Goal: Task Accomplishment & Management: Manage account settings

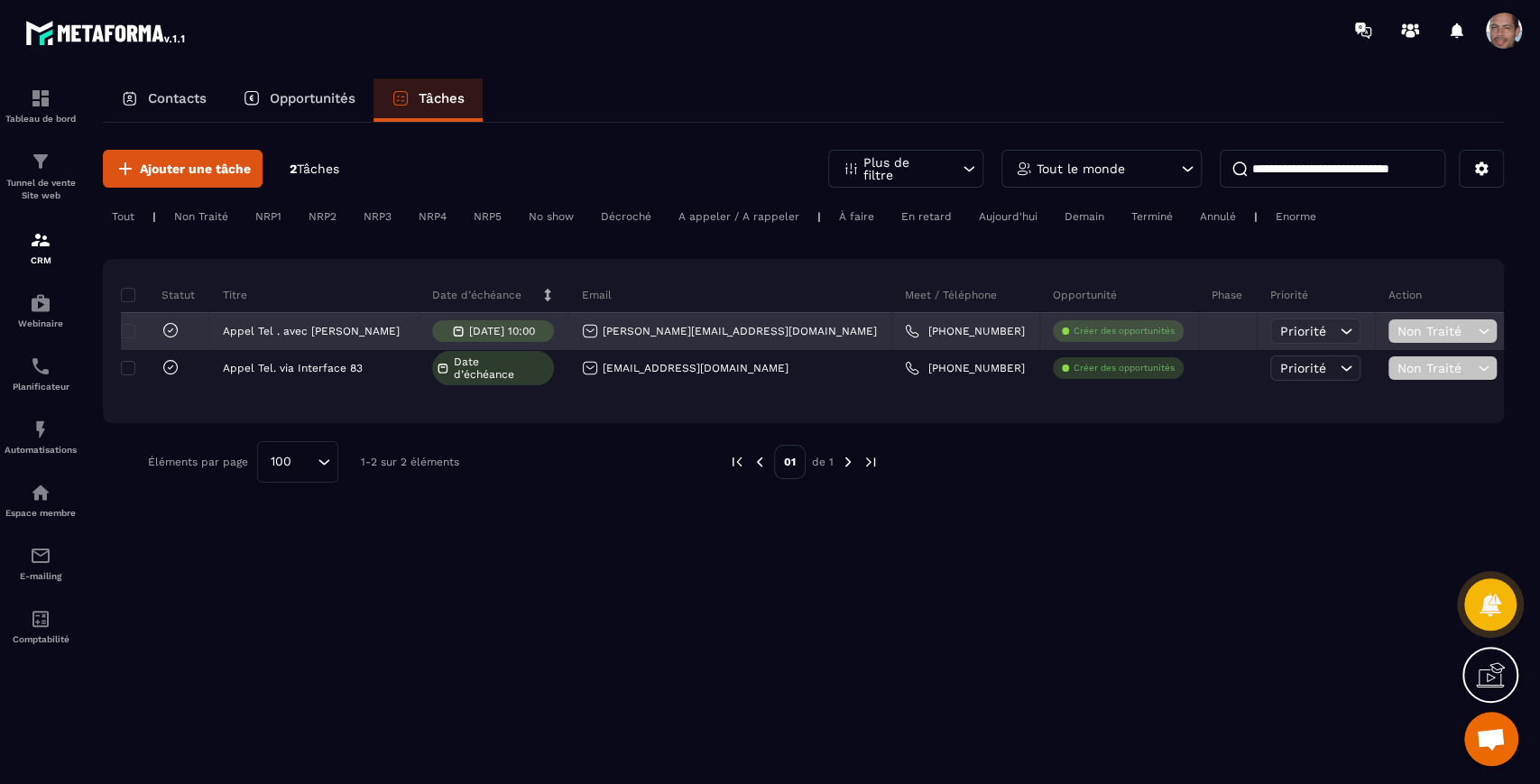
click at [1337, 333] on icon at bounding box center [1346, 331] width 18 height 18
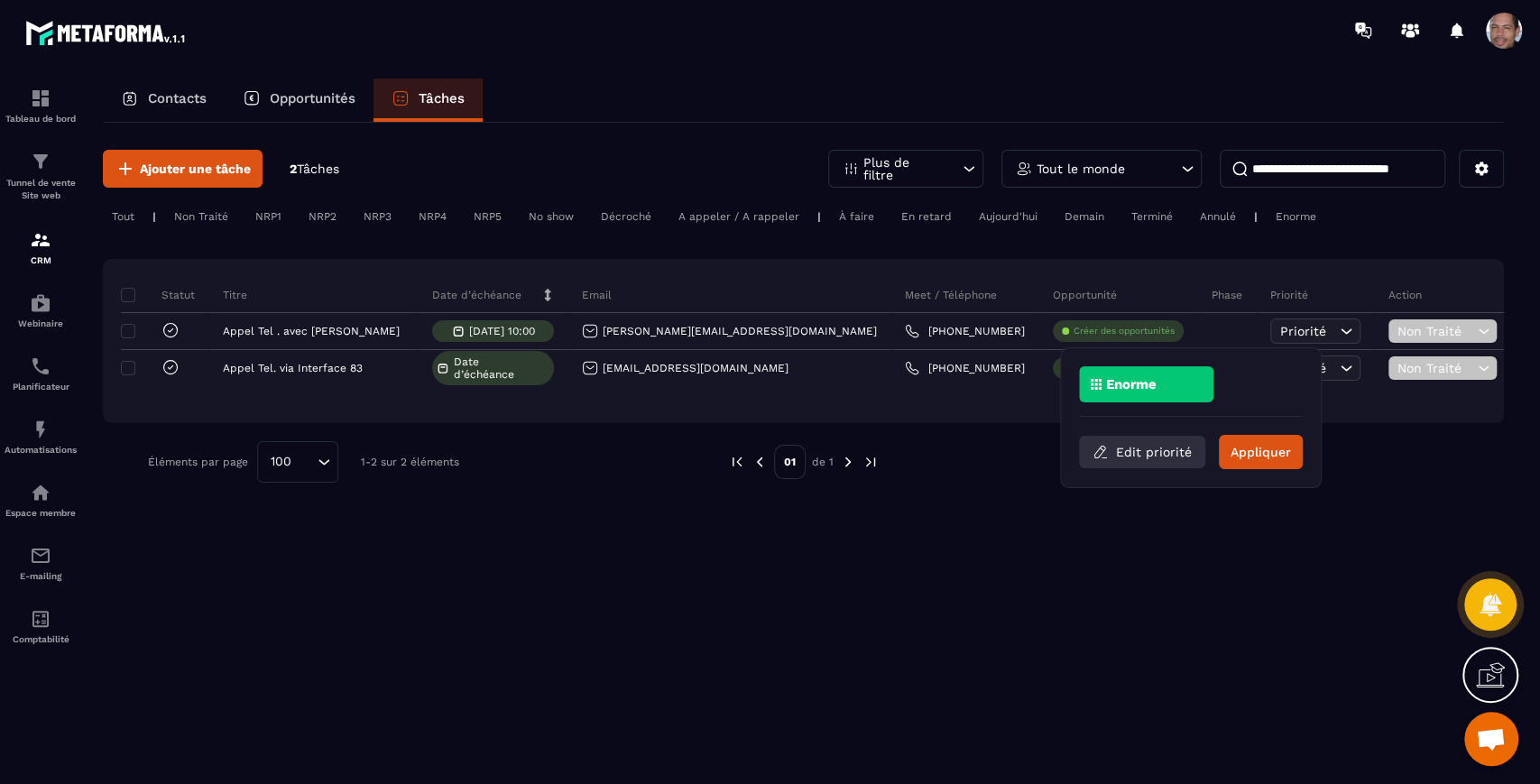
click at [1180, 450] on button "Edit priorité" at bounding box center [1142, 451] width 126 height 33
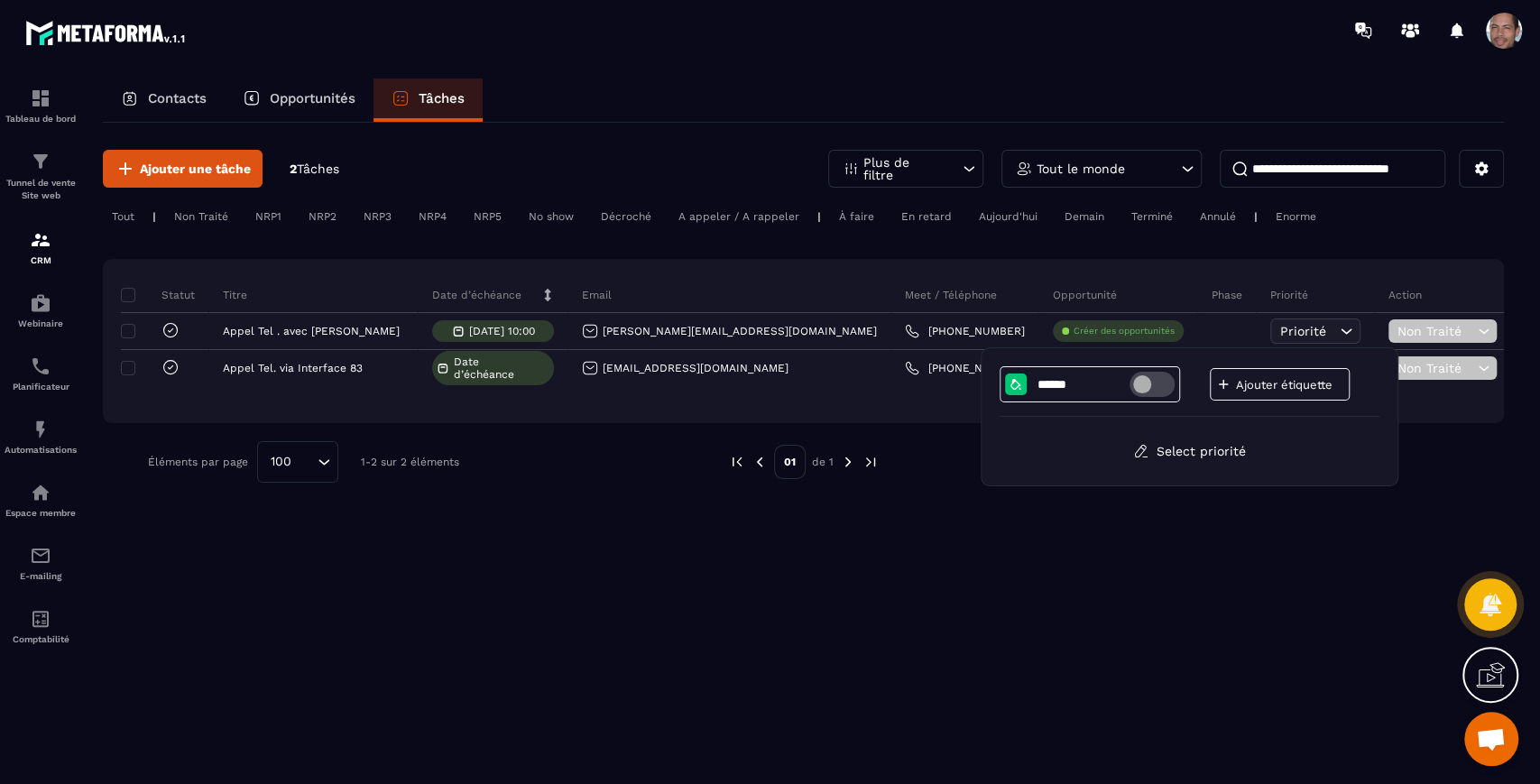
click at [1248, 381] on p "Ajouter étiquette" at bounding box center [1290, 384] width 108 height 13
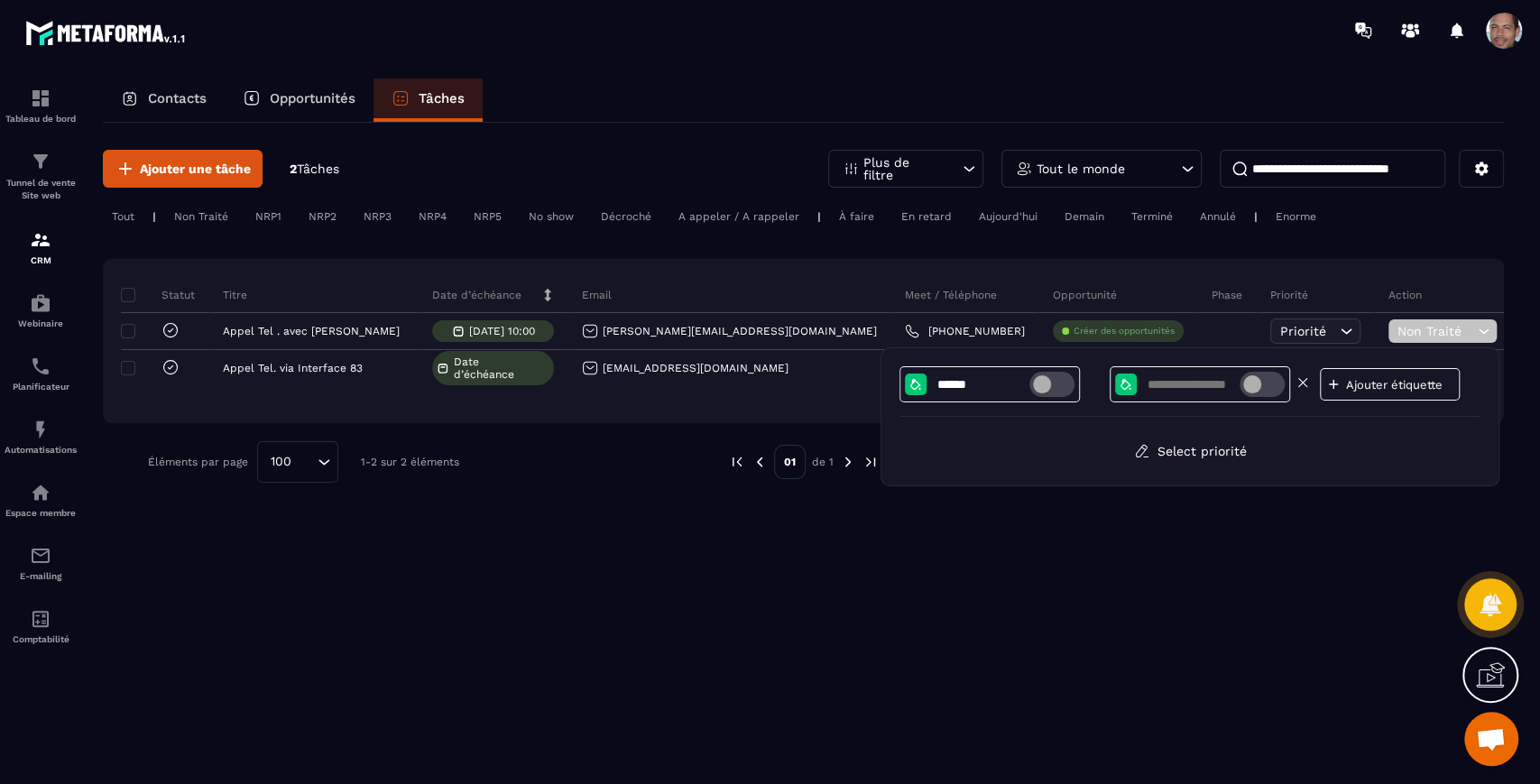
click at [1190, 384] on input at bounding box center [1193, 384] width 94 height 15
click at [1131, 388] on icon at bounding box center [1126, 383] width 14 height 14
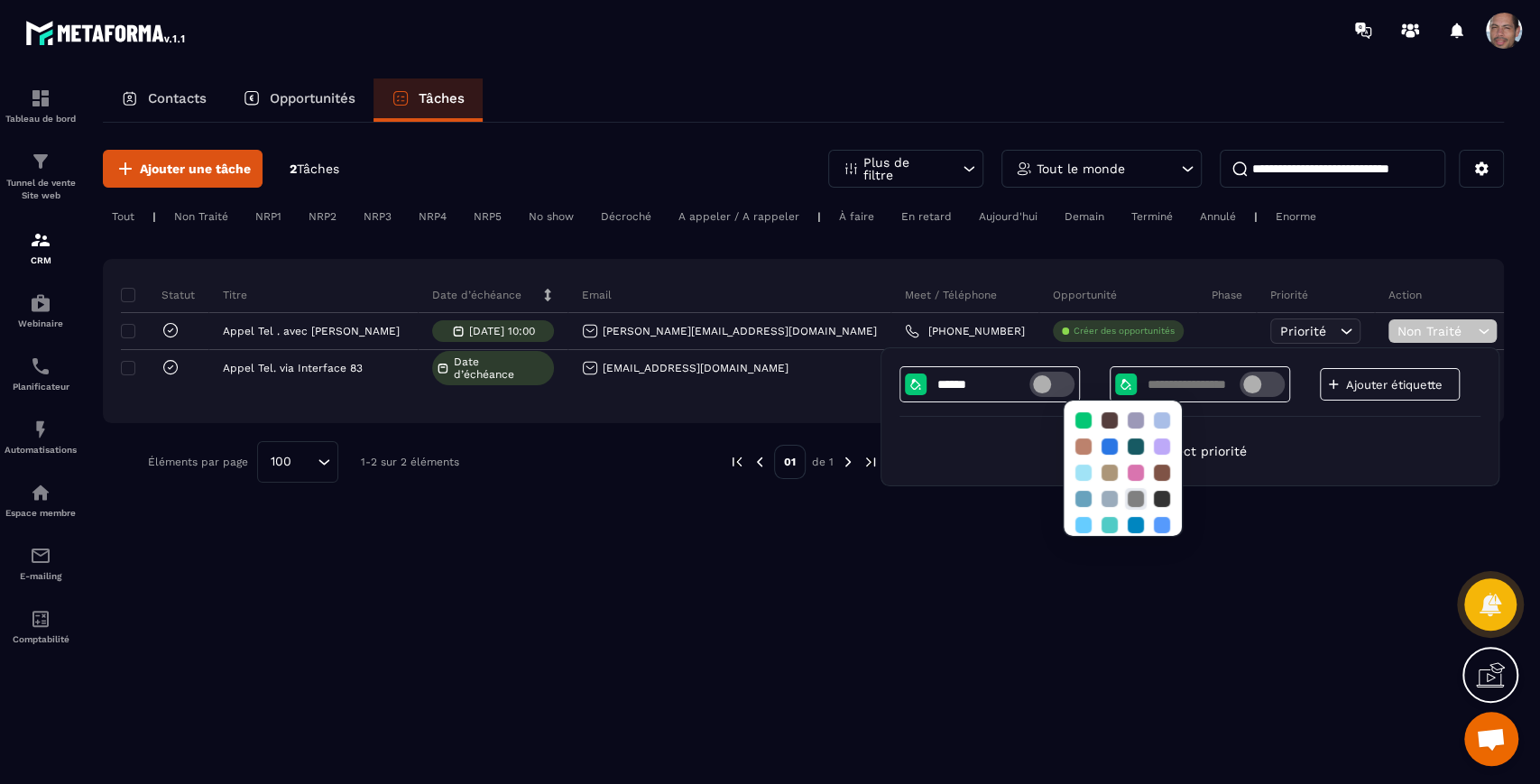
click at [1136, 501] on div at bounding box center [1135, 498] width 16 height 16
click at [1178, 383] on input at bounding box center [1193, 384] width 94 height 15
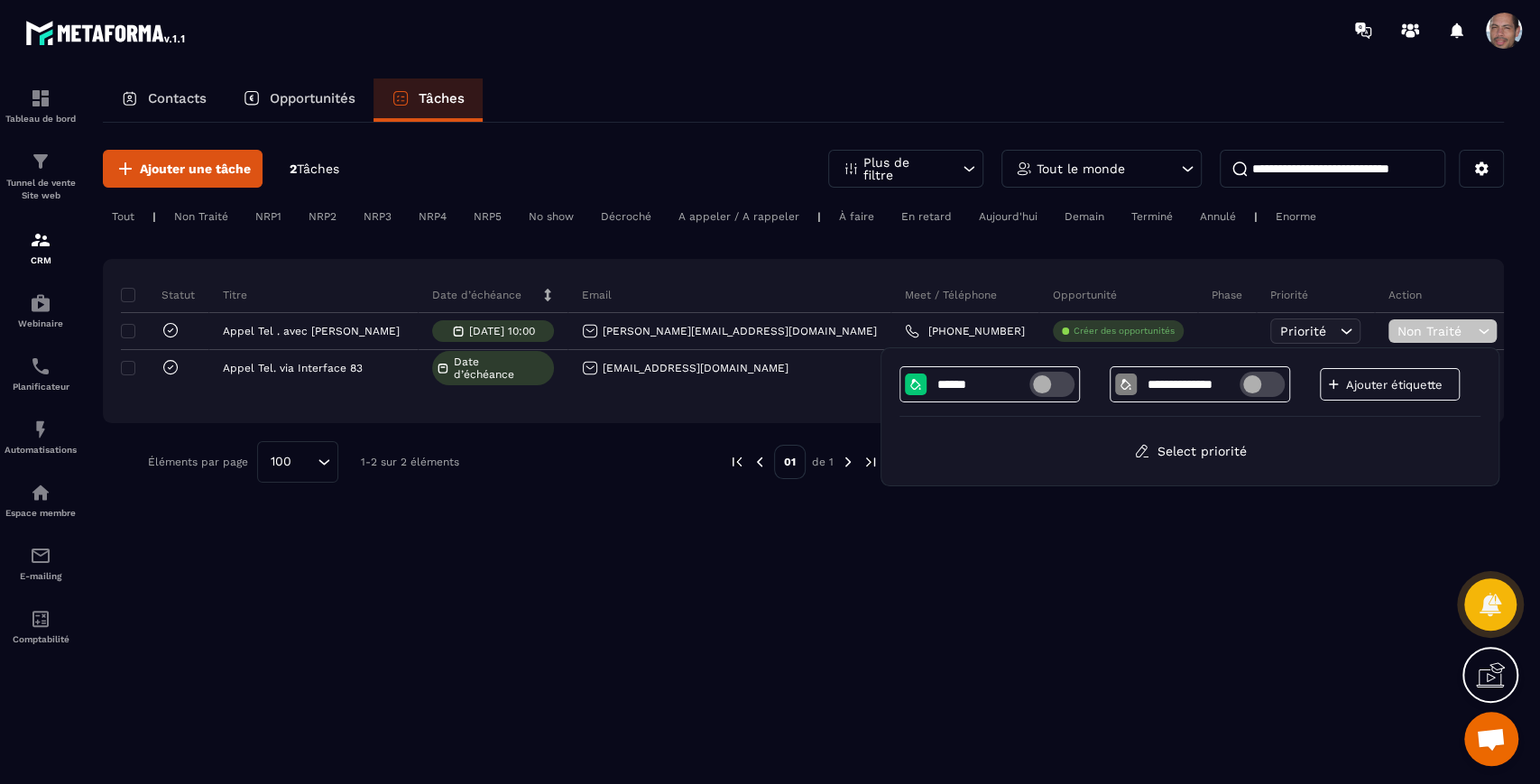
type input "**********"
click at [1366, 378] on p "Ajouter étiquette" at bounding box center [1401, 384] width 108 height 13
click at [1207, 383] on input "**********" at bounding box center [1193, 384] width 94 height 15
click at [1247, 383] on span at bounding box center [1262, 384] width 45 height 25
click at [1269, 377] on span at bounding box center [1262, 384] width 45 height 25
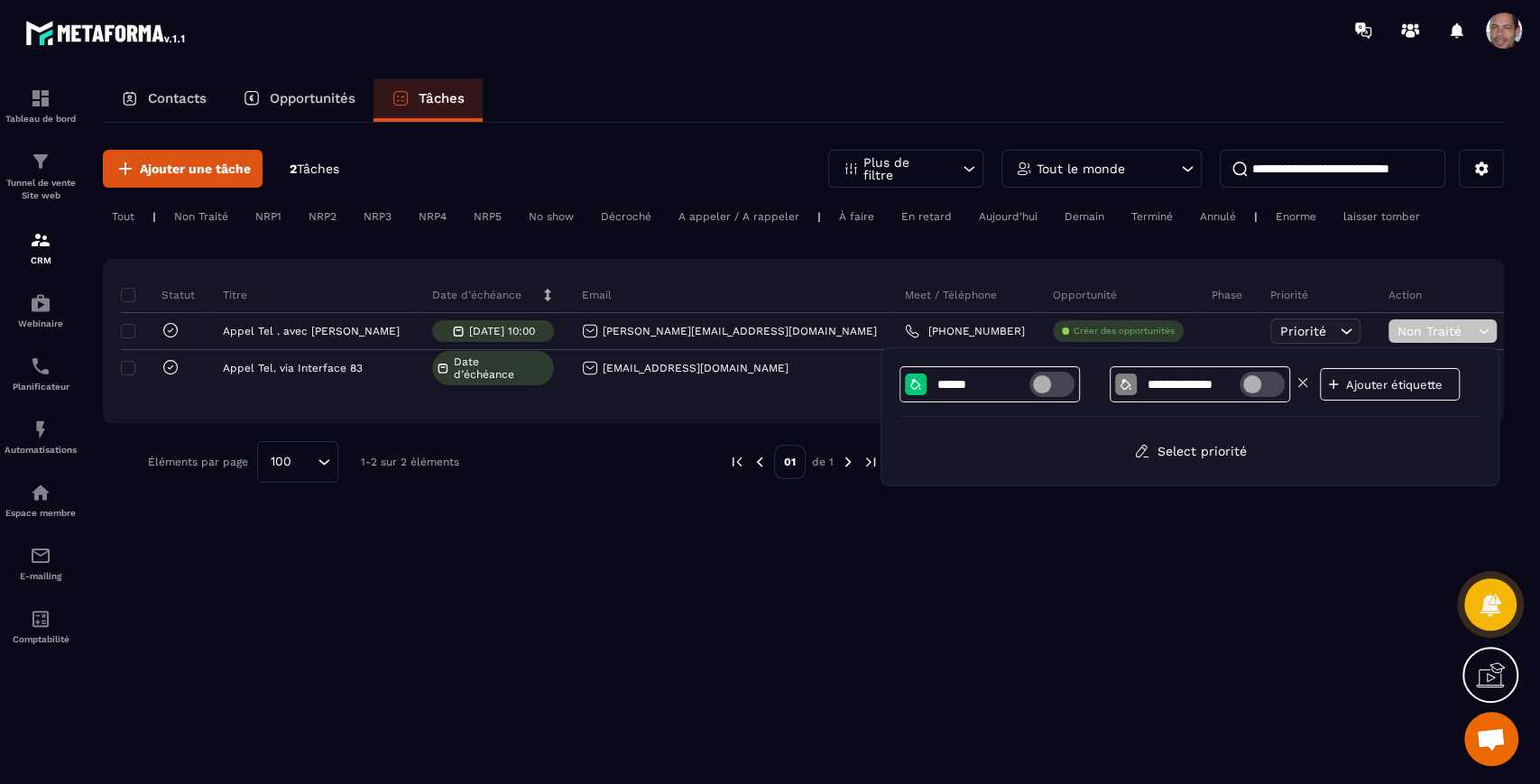
click at [1213, 380] on input "**********" at bounding box center [1193, 384] width 94 height 15
click at [1379, 382] on p "Ajouter étiquette" at bounding box center [1401, 384] width 108 height 13
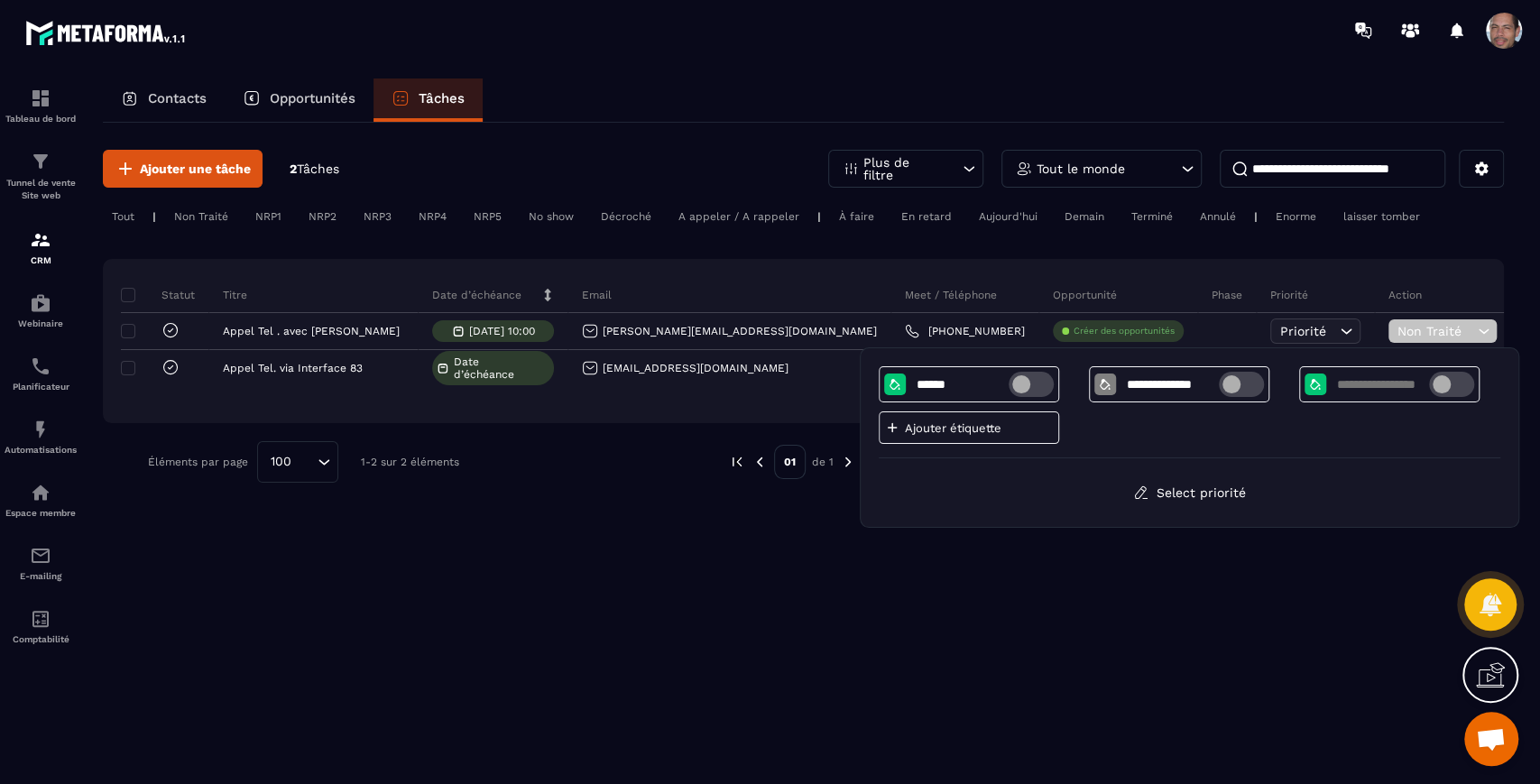
click at [1003, 411] on div "Ajouter étiquette" at bounding box center [969, 427] width 180 height 33
click at [1388, 374] on div at bounding box center [1389, 384] width 180 height 36
click at [1387, 394] on div at bounding box center [1389, 384] width 180 height 36
click at [1390, 386] on input at bounding box center [1382, 384] width 94 height 15
type input "**********"
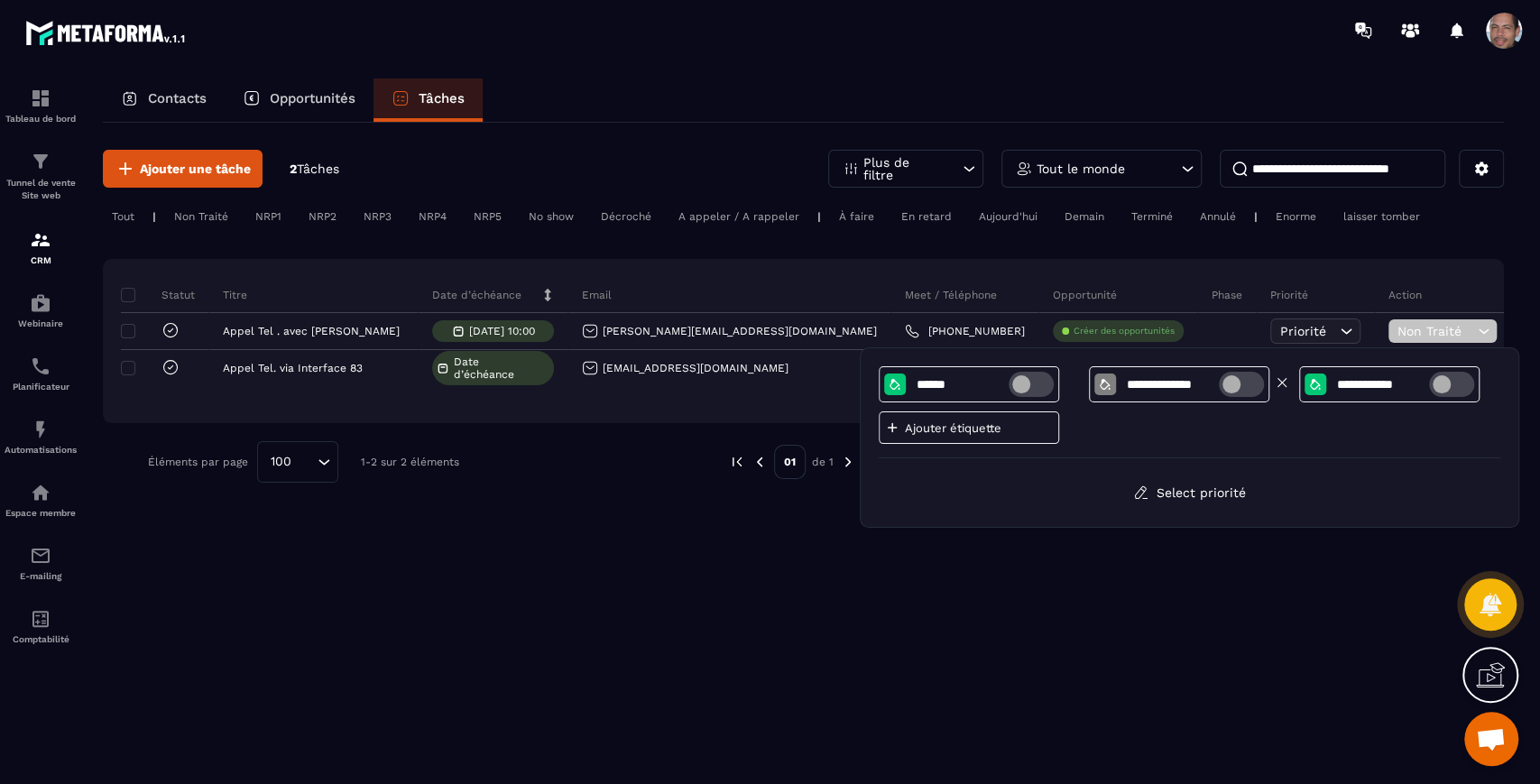
click at [1243, 391] on span at bounding box center [1242, 384] width 45 height 25
type input "**********"
click at [1199, 498] on button "Select priorité" at bounding box center [1190, 492] width 140 height 33
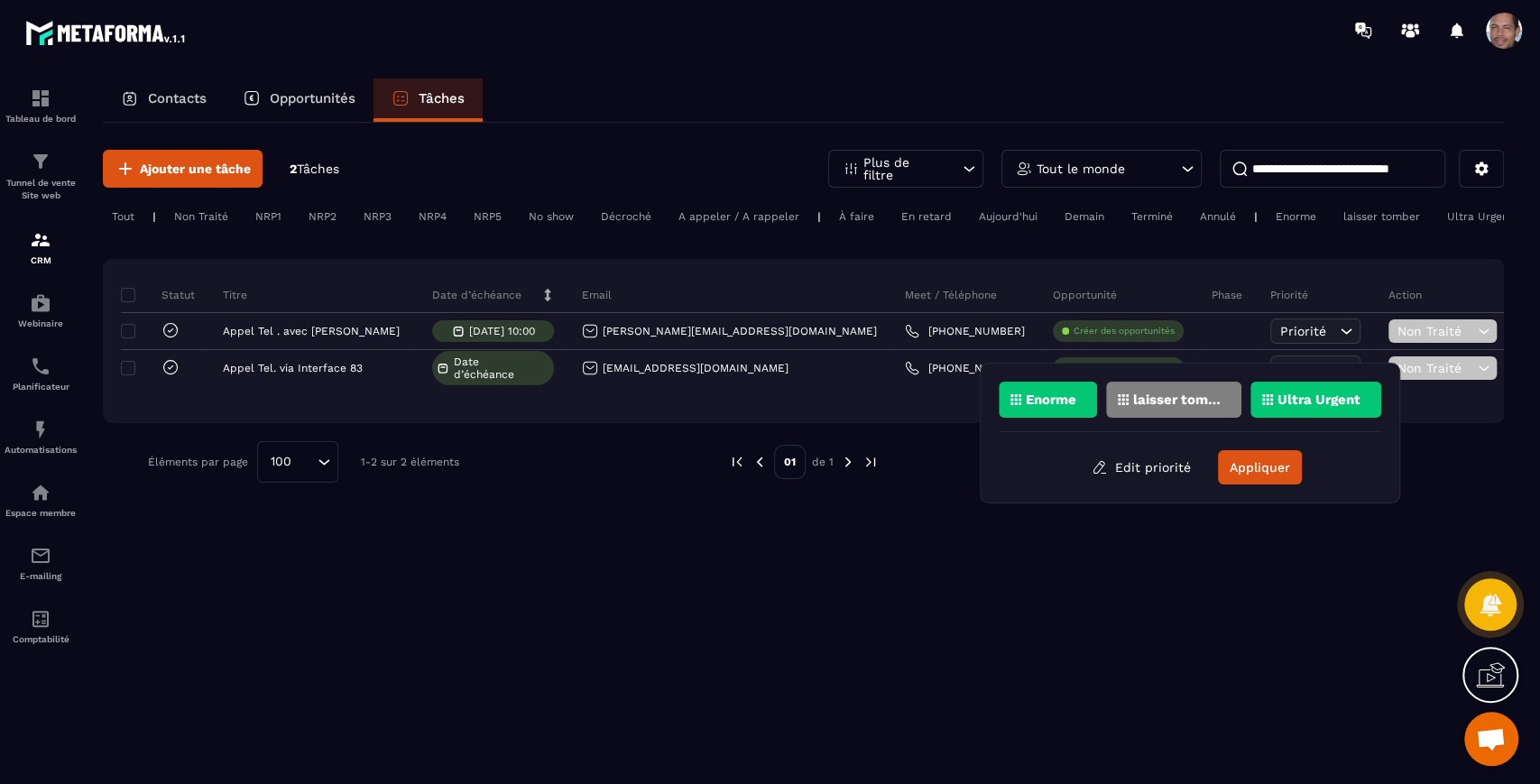
click at [1072, 398] on p "Enorme" at bounding box center [1051, 400] width 50 height 13
click at [1074, 392] on div "Enorme" at bounding box center [1047, 399] width 98 height 36
click at [1106, 401] on div "Enorme" at bounding box center [1173, 399] width 136 height 36
click at [1155, 459] on button "Edit priorité" at bounding box center [1141, 467] width 126 height 33
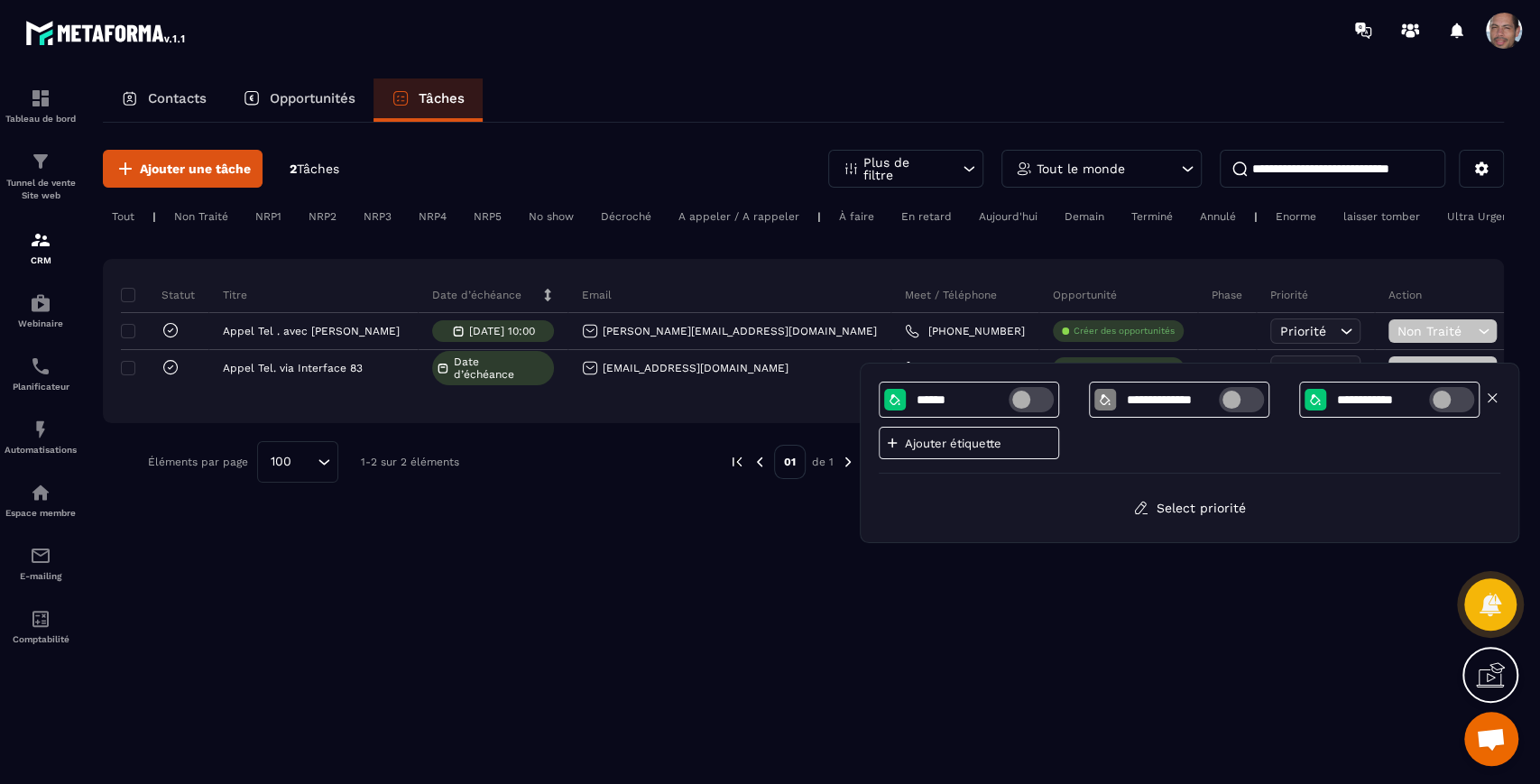
click at [1313, 389] on div at bounding box center [1316, 399] width 22 height 21
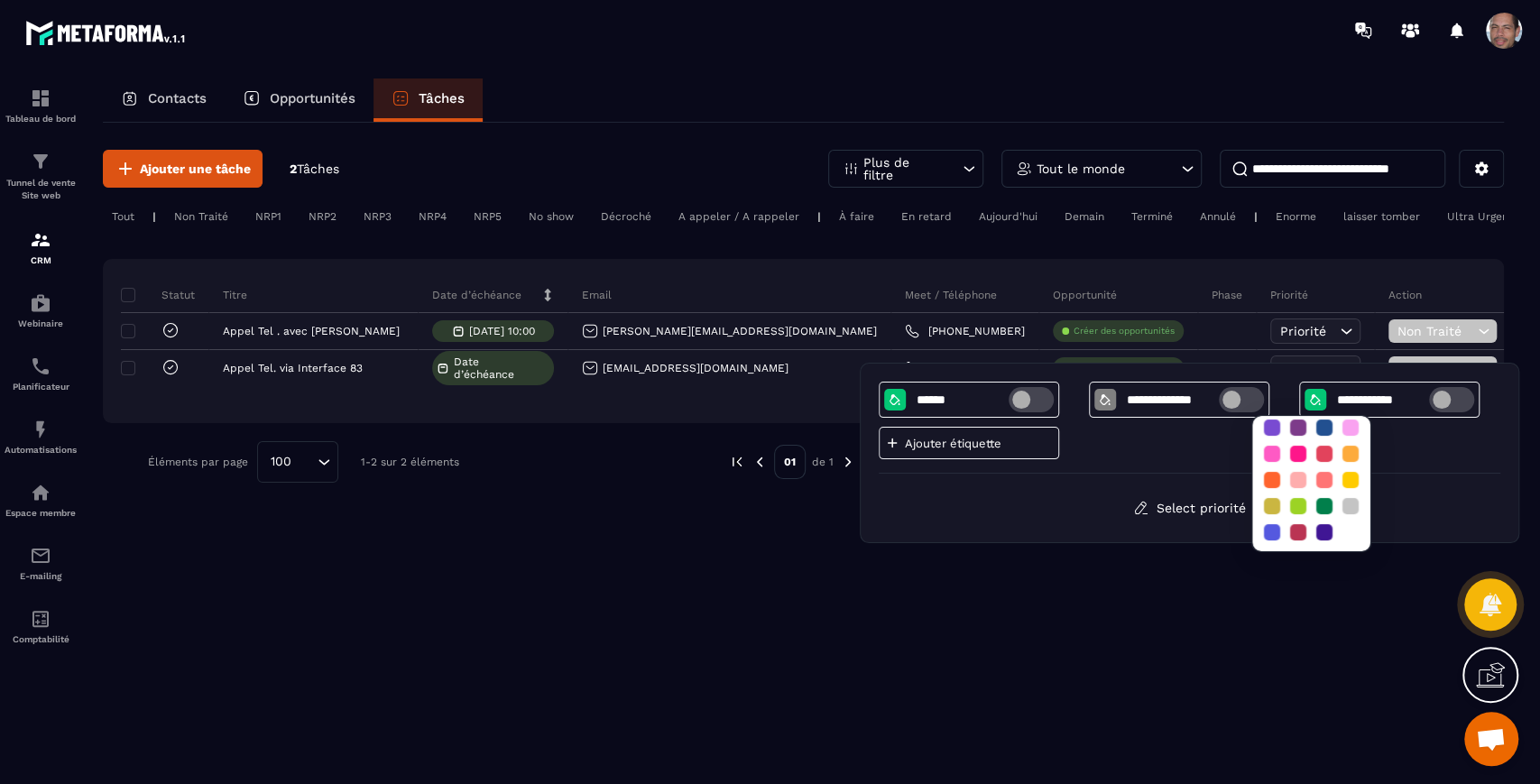
scroll to position [154, 0]
click at [1358, 471] on div at bounding box center [1350, 478] width 16 height 16
click at [1303, 445] on div at bounding box center [1298, 452] width 16 height 16
click at [1330, 445] on div at bounding box center [1324, 452] width 16 height 16
click at [1160, 452] on div "**********" at bounding box center [1189, 427] width 622 height 92
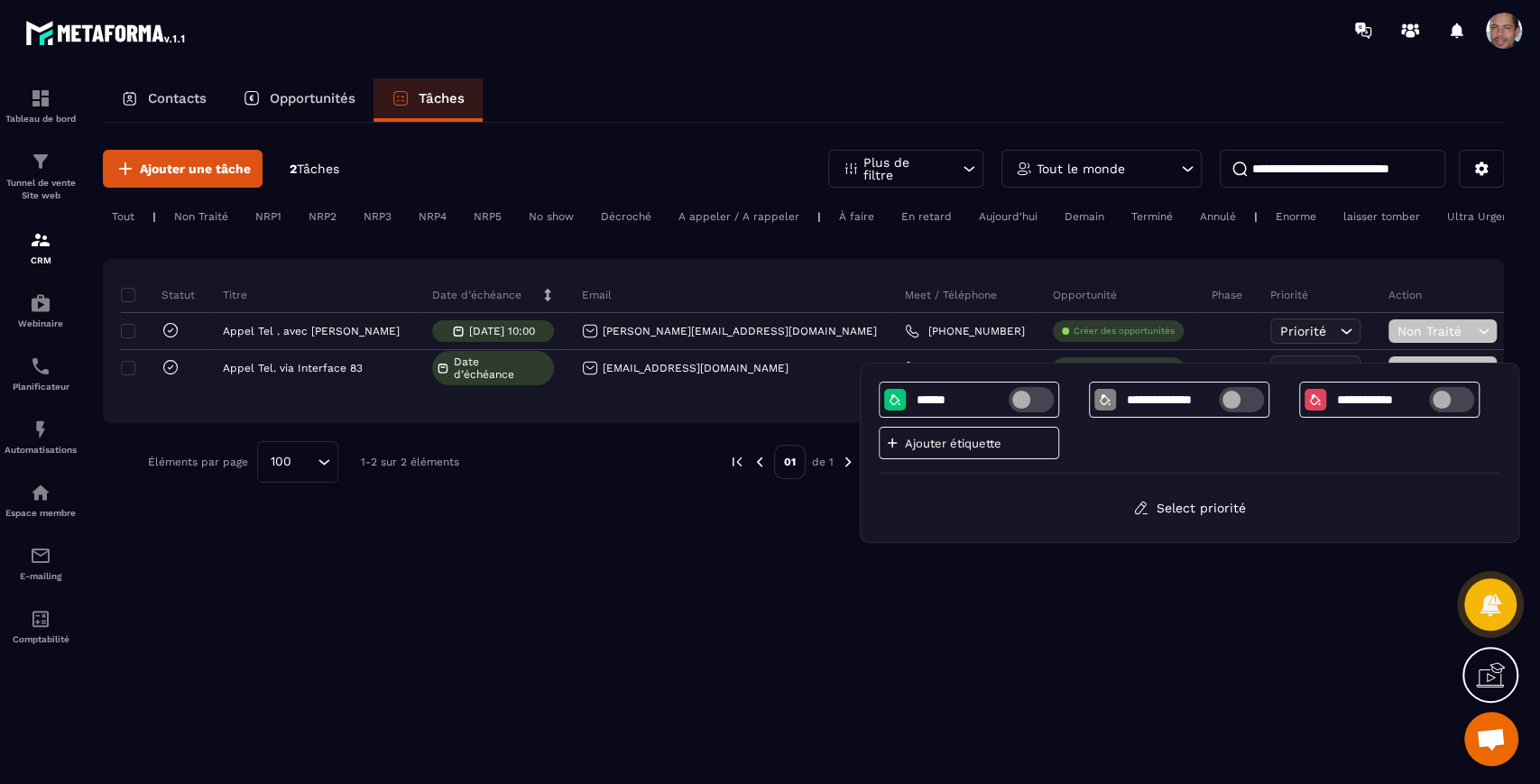
click at [1159, 418] on div "**********" at bounding box center [1189, 427] width 622 height 92
click at [1157, 409] on div "**********" at bounding box center [1179, 399] width 180 height 36
click at [1217, 519] on button "Select priorité" at bounding box center [1190, 507] width 140 height 33
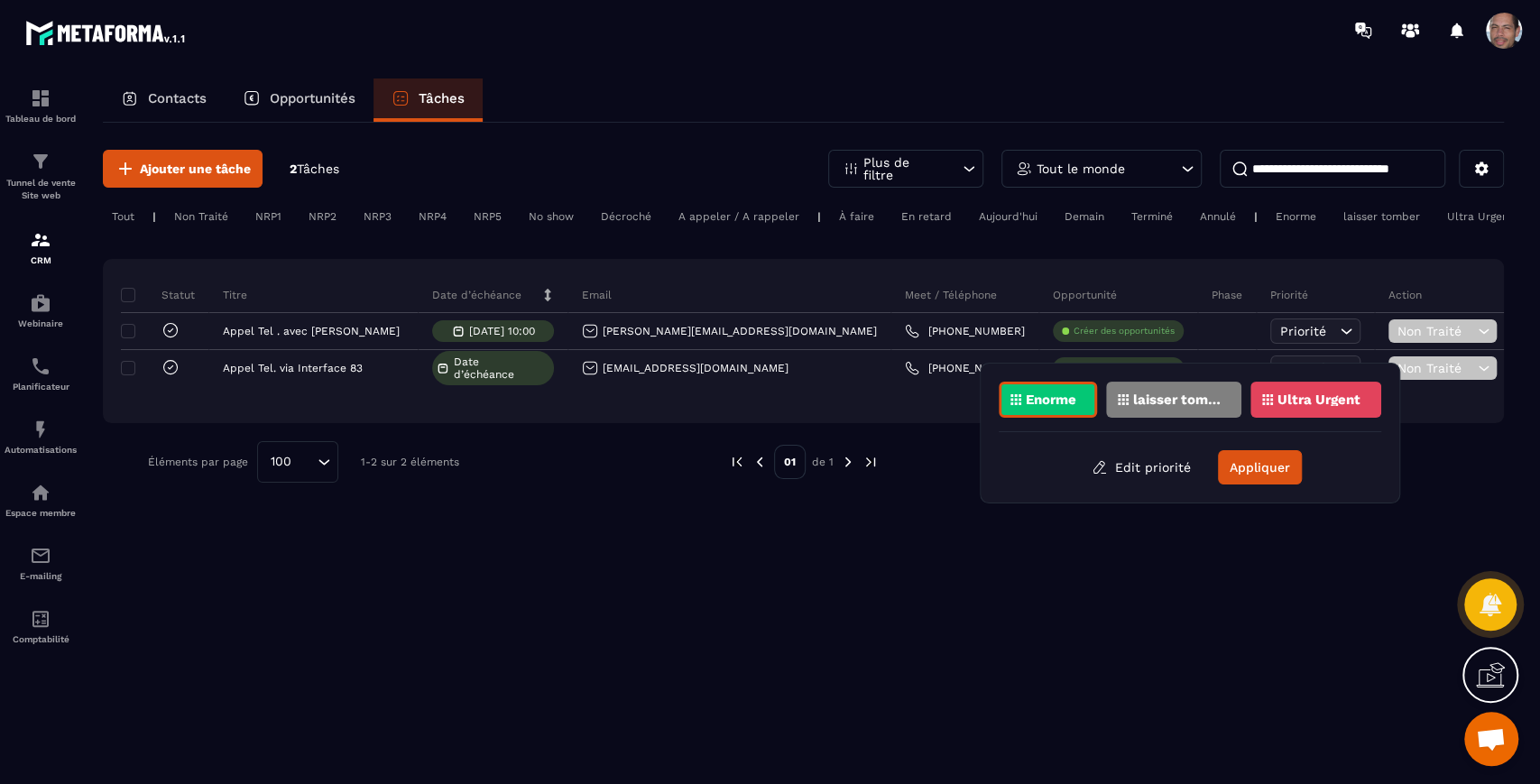
click at [1177, 400] on p "laisser tomber" at bounding box center [1177, 400] width 88 height 13
click at [1072, 397] on p "Enorme" at bounding box center [1051, 400] width 50 height 13
click at [1323, 410] on div "Ultra Urgent" at bounding box center [1317, 399] width 131 height 36
click at [1325, 409] on div "Ultra Urgent" at bounding box center [1317, 399] width 131 height 36
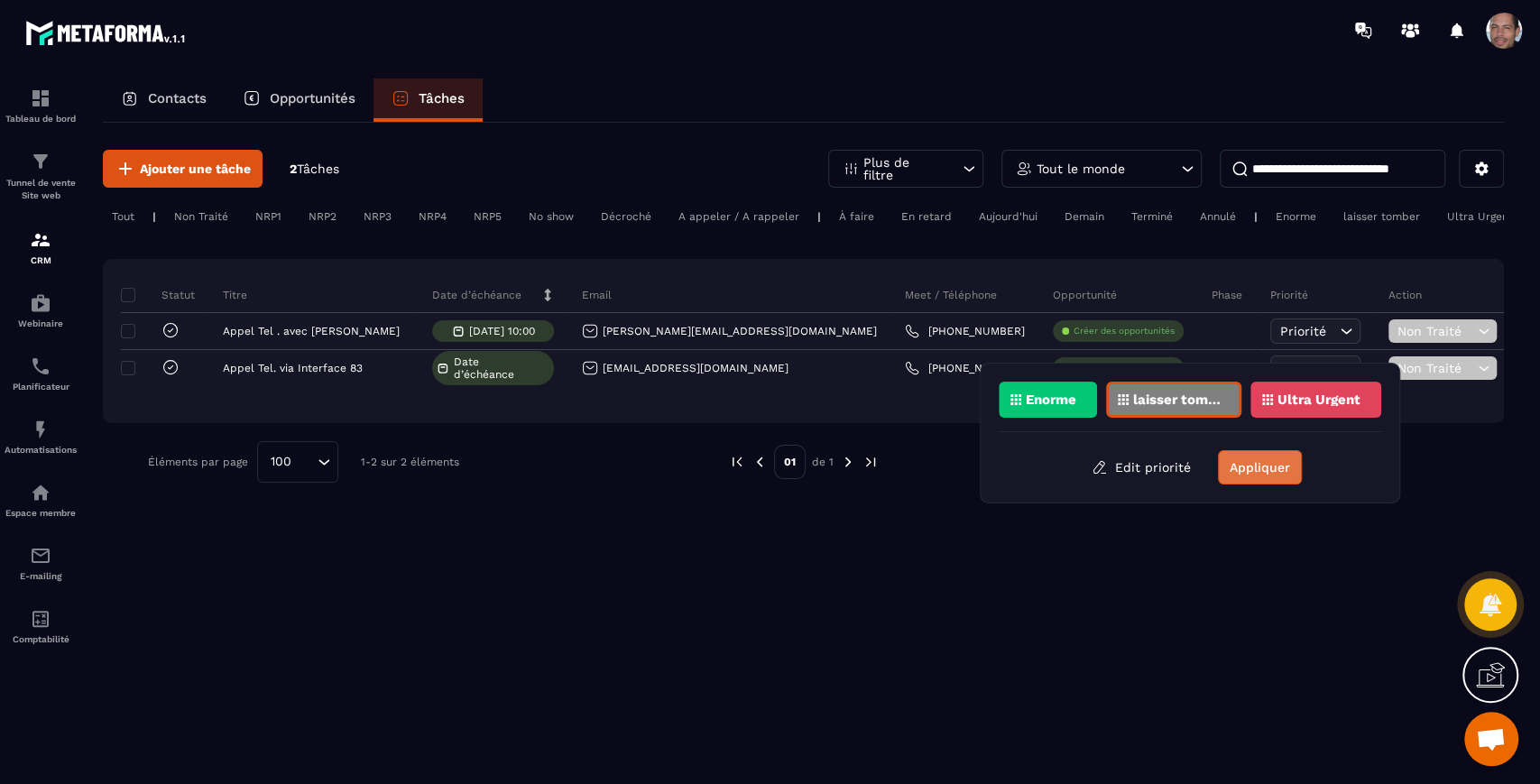
click at [1267, 477] on button "Appliquer" at bounding box center [1260, 467] width 84 height 35
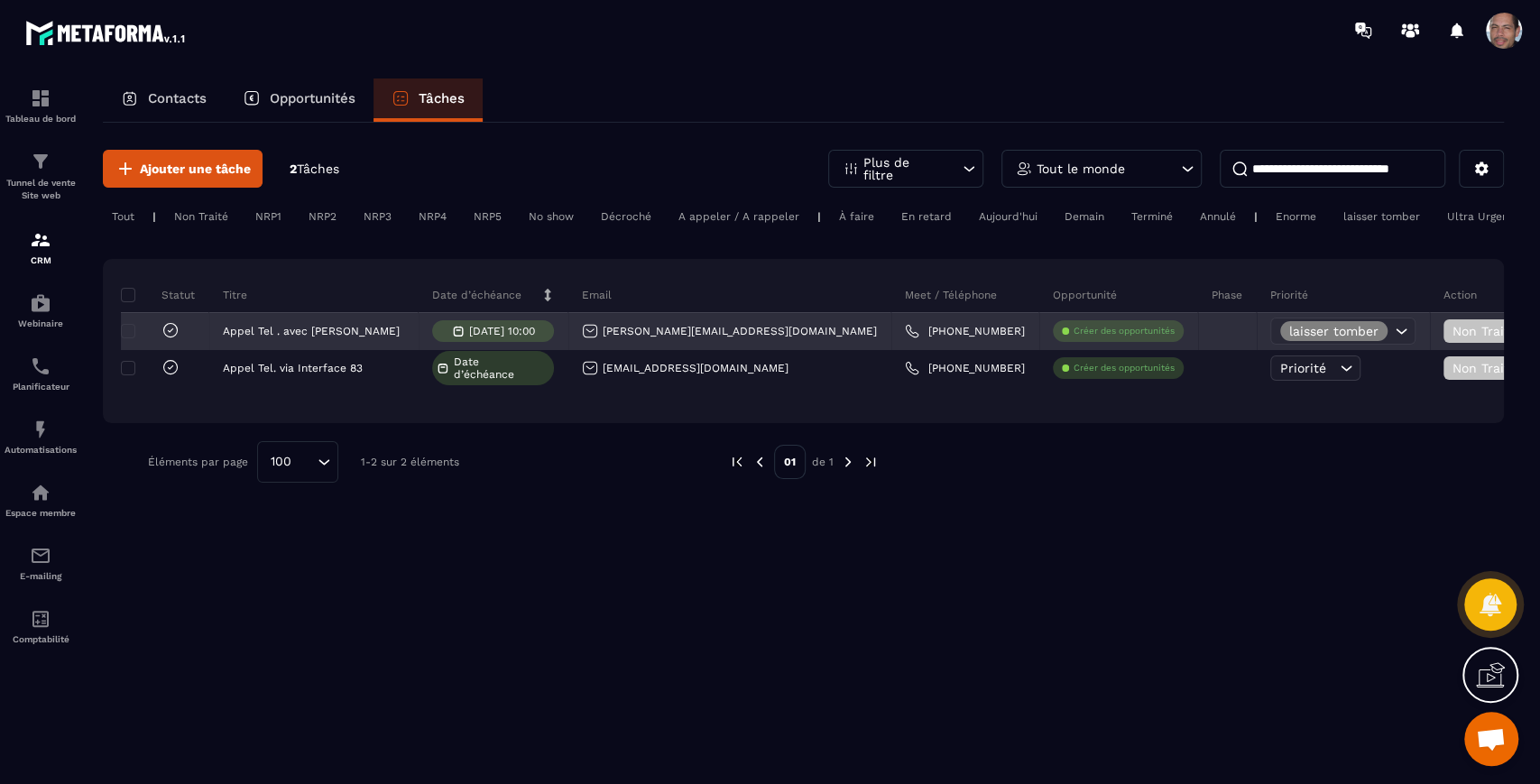
click at [657, 334] on div "[PERSON_NAME][EMAIL_ADDRESS][DOMAIN_NAME]" at bounding box center [730, 332] width 324 height 36
click at [677, 339] on div "[PERSON_NAME][EMAIL_ADDRESS][DOMAIN_NAME]" at bounding box center [730, 331] width 295 height 16
